Goal: Find specific page/section: Find specific page/section

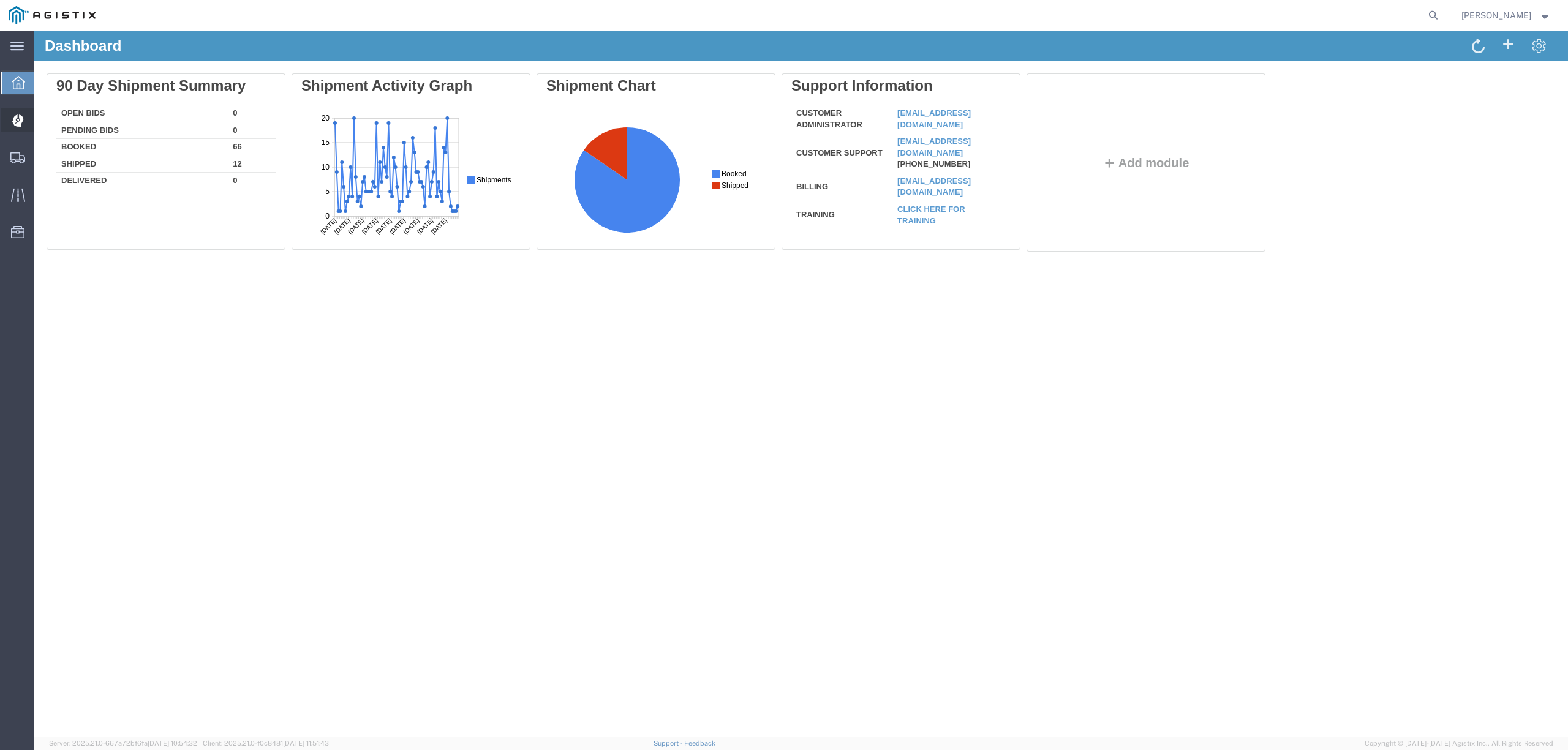
click at [42, 121] on span "Dispatch Manager" at bounding box center [38, 119] width 9 height 24
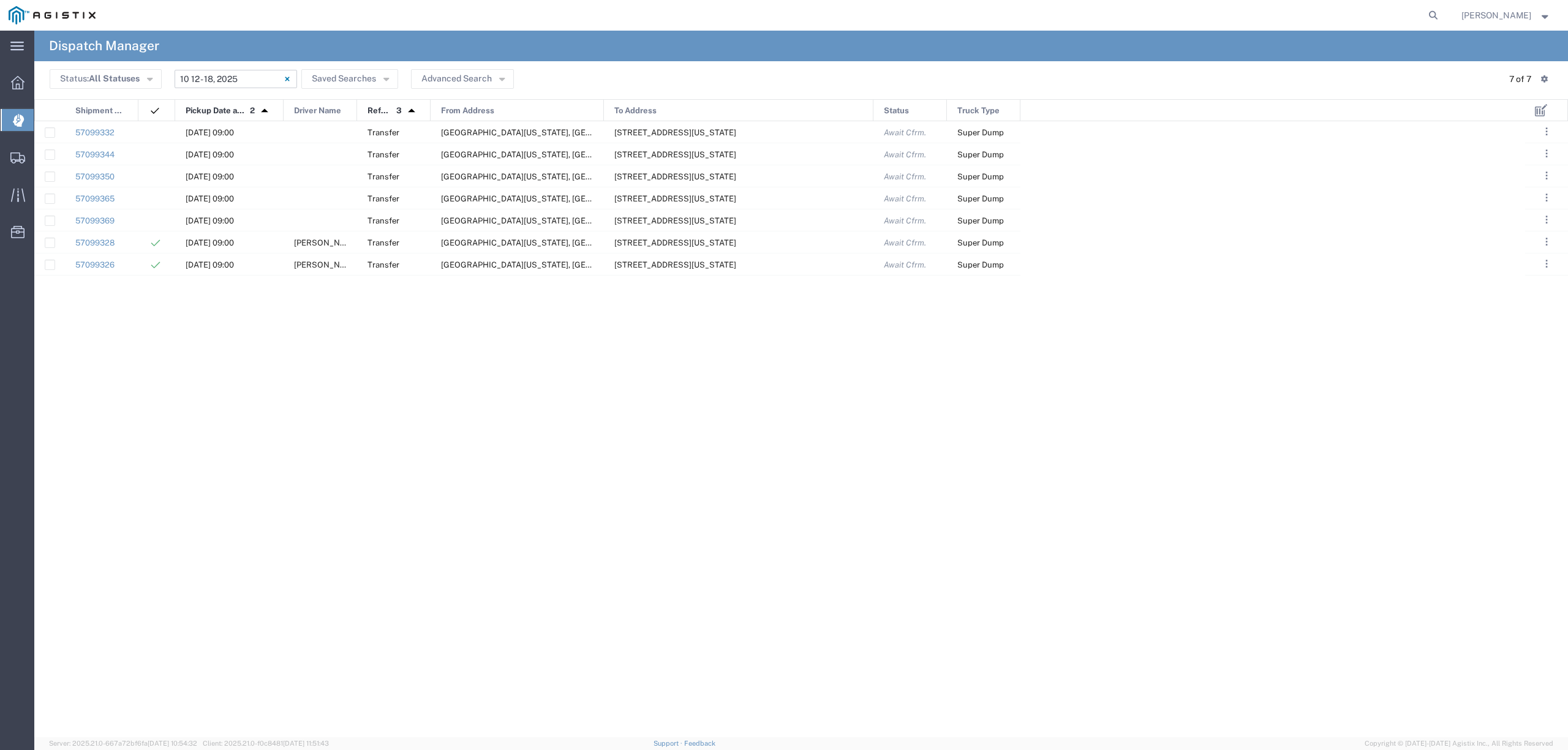
click at [235, 82] on input "10/12/2025 - 10/18/2025" at bounding box center [236, 79] width 122 height 18
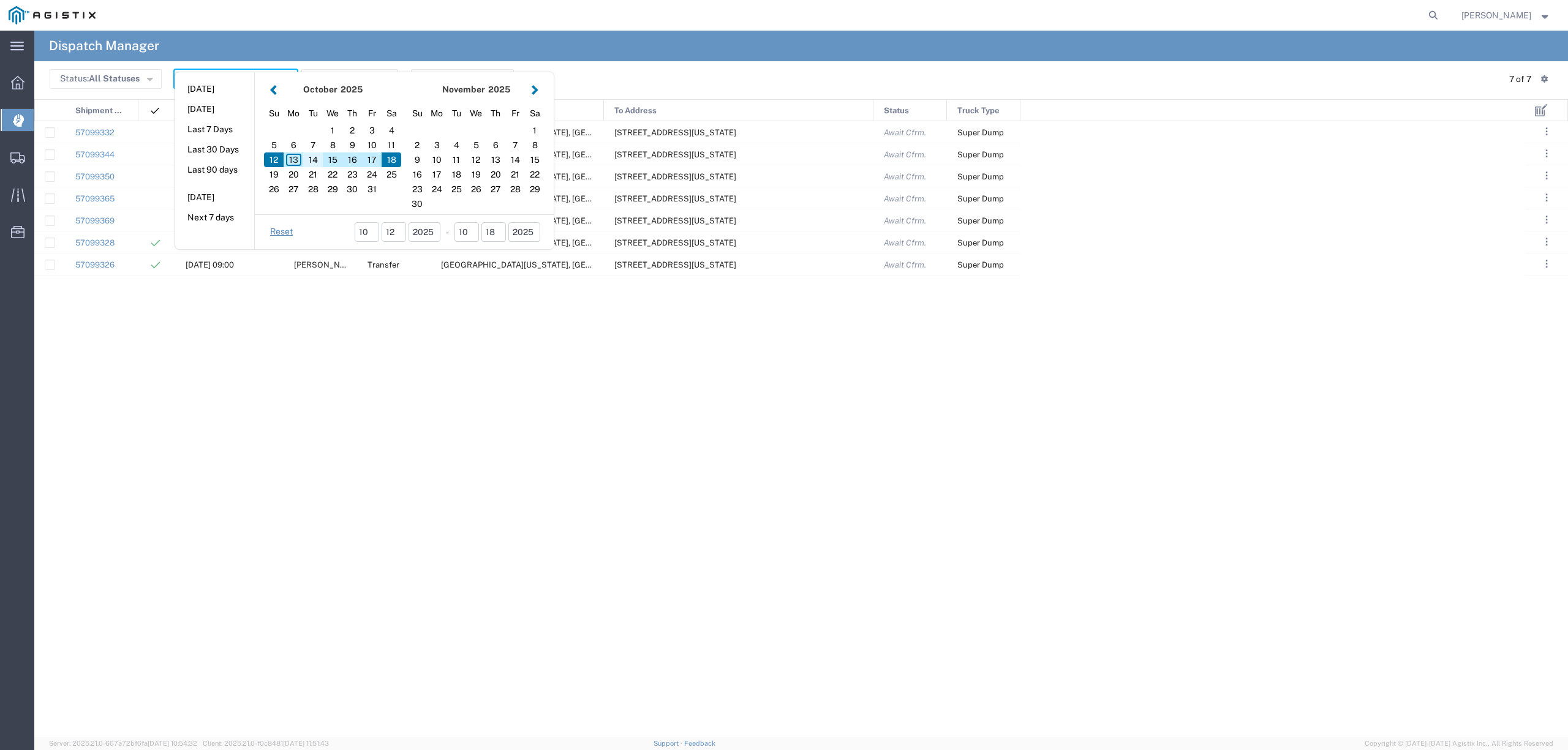
click at [307, 161] on div "14" at bounding box center [313, 159] width 19 height 15
click at [309, 161] on div "14" at bounding box center [313, 159] width 19 height 15
type input "10/14/2025"
type input "10/14/2025 - 10/14/2025"
